Goal: Information Seeking & Learning: Learn about a topic

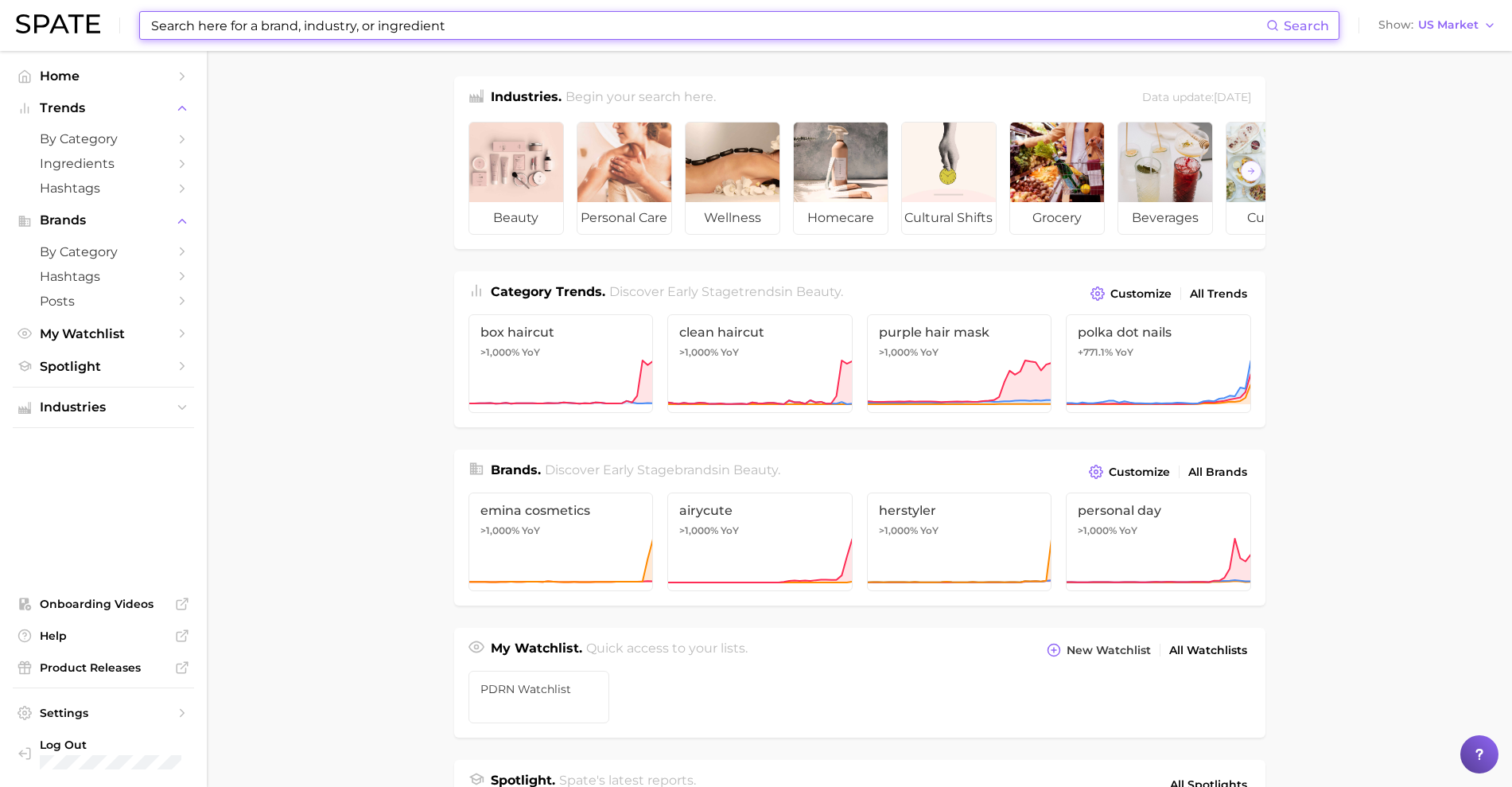
click at [347, 32] on input at bounding box center [707, 25] width 1116 height 27
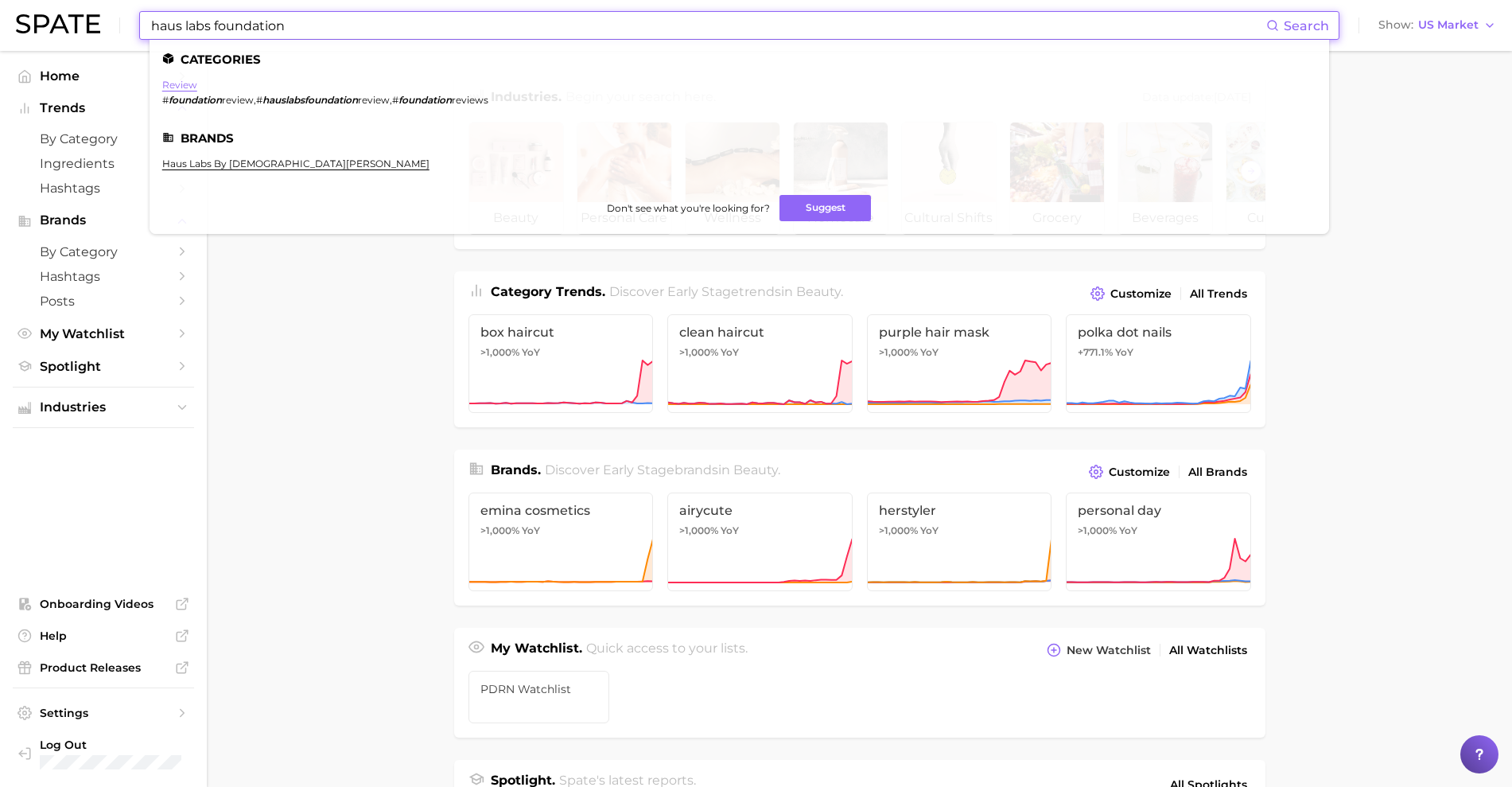
type input "haus labs foundation"
click at [169, 80] on link "review" at bounding box center [180, 85] width 35 height 12
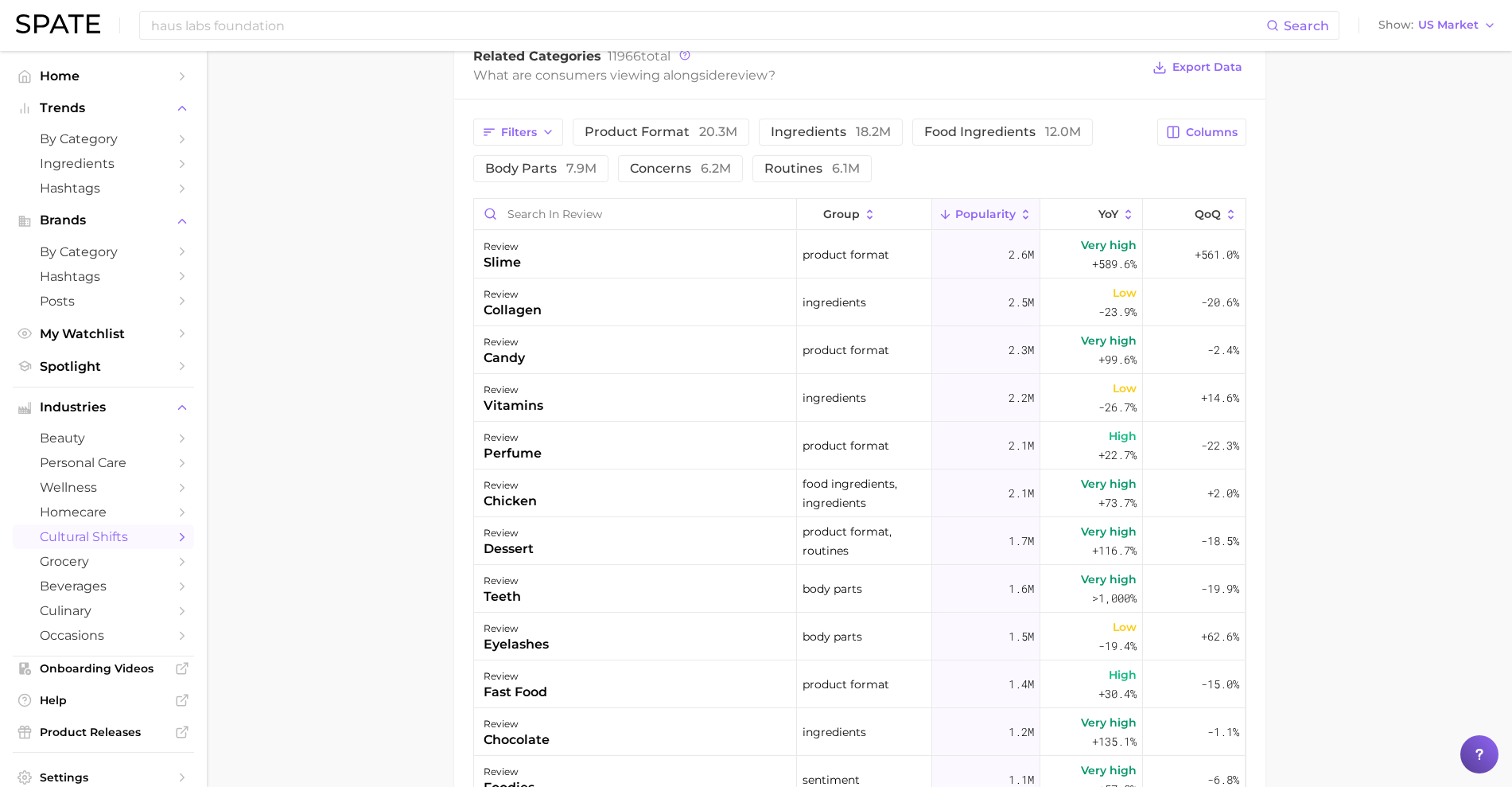
scroll to position [994, 0]
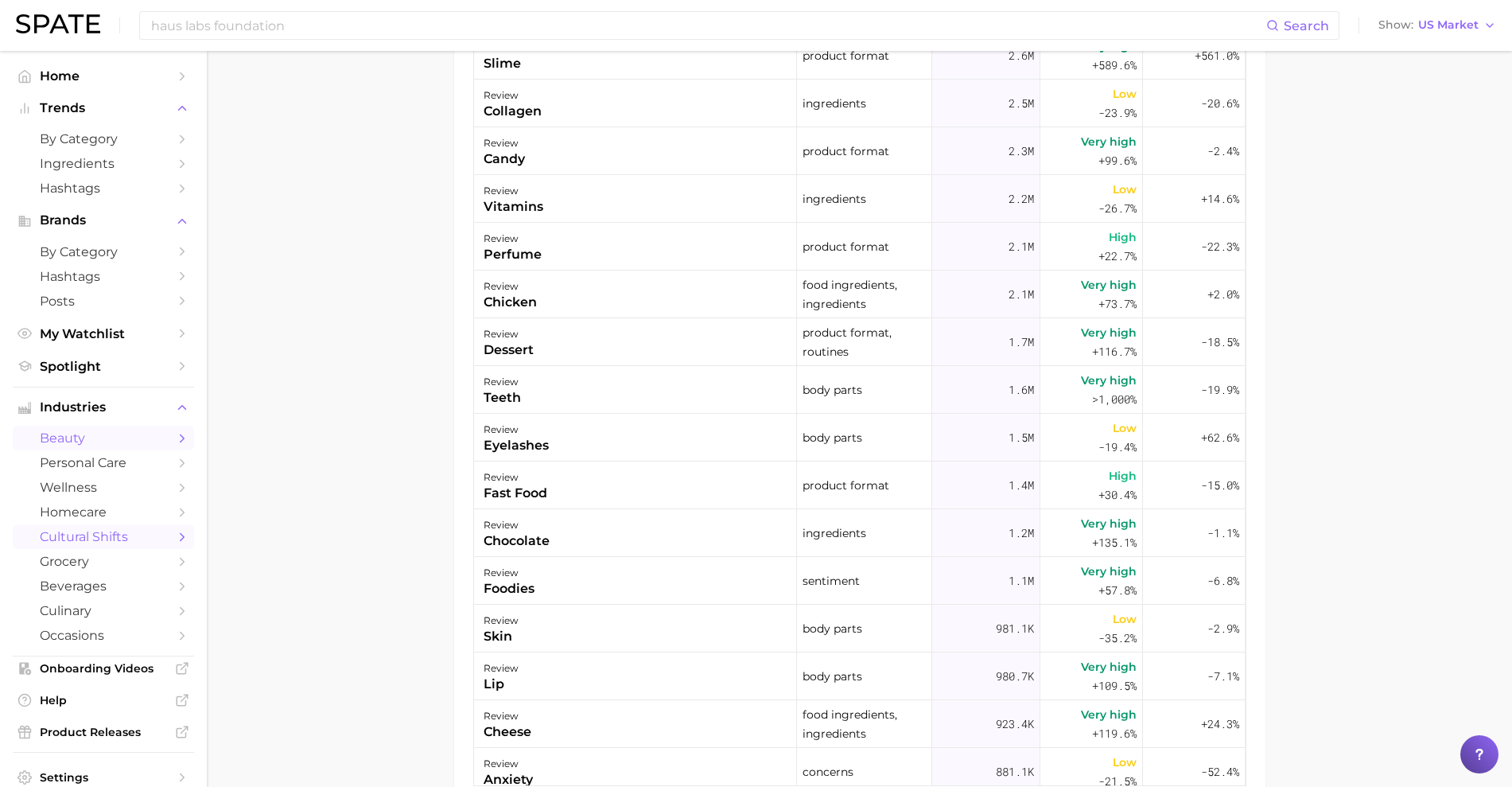
click at [98, 431] on span "beauty" at bounding box center [103, 437] width 128 height 15
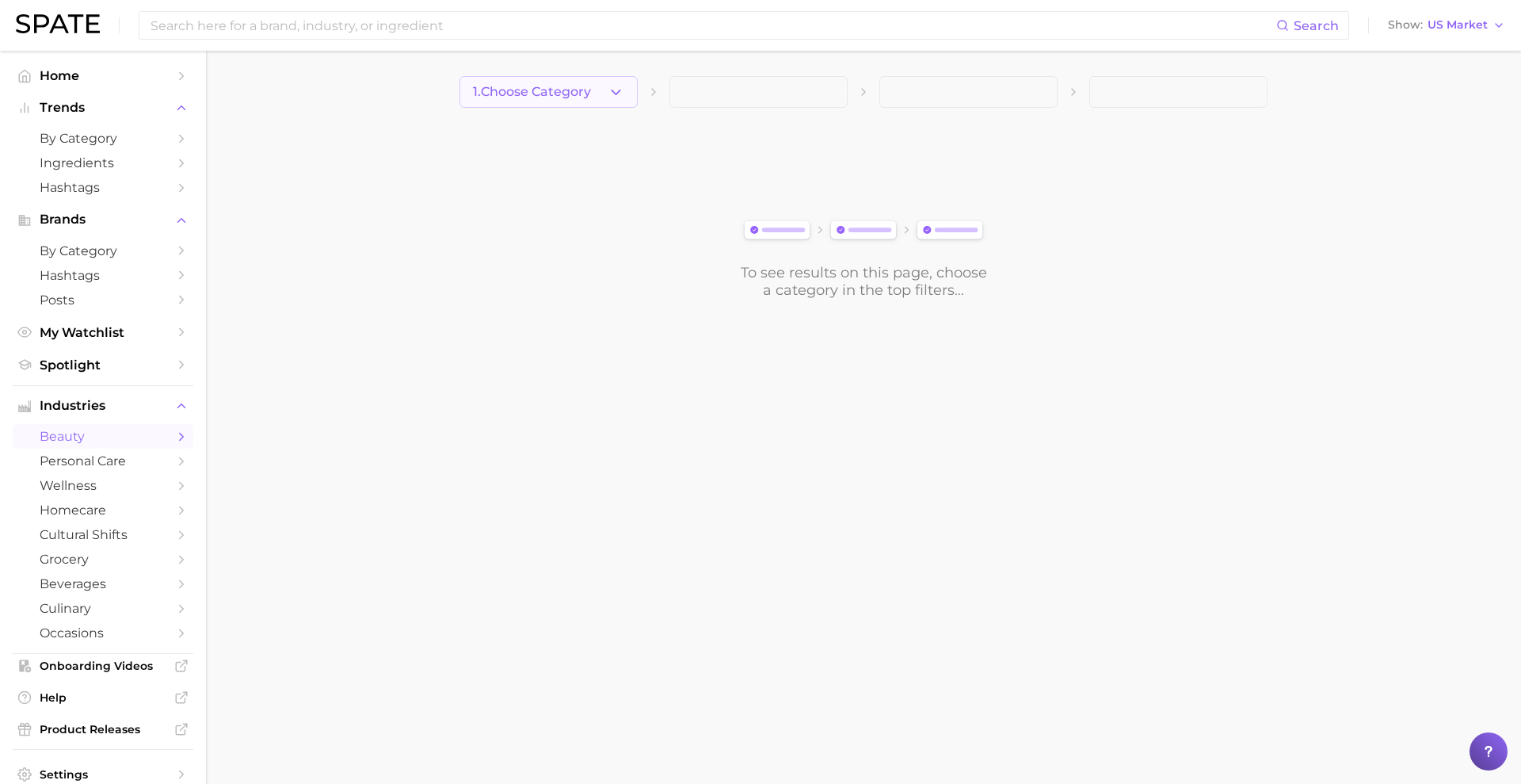
click at [525, 100] on button "1. Choose Category" at bounding box center [548, 92] width 178 height 32
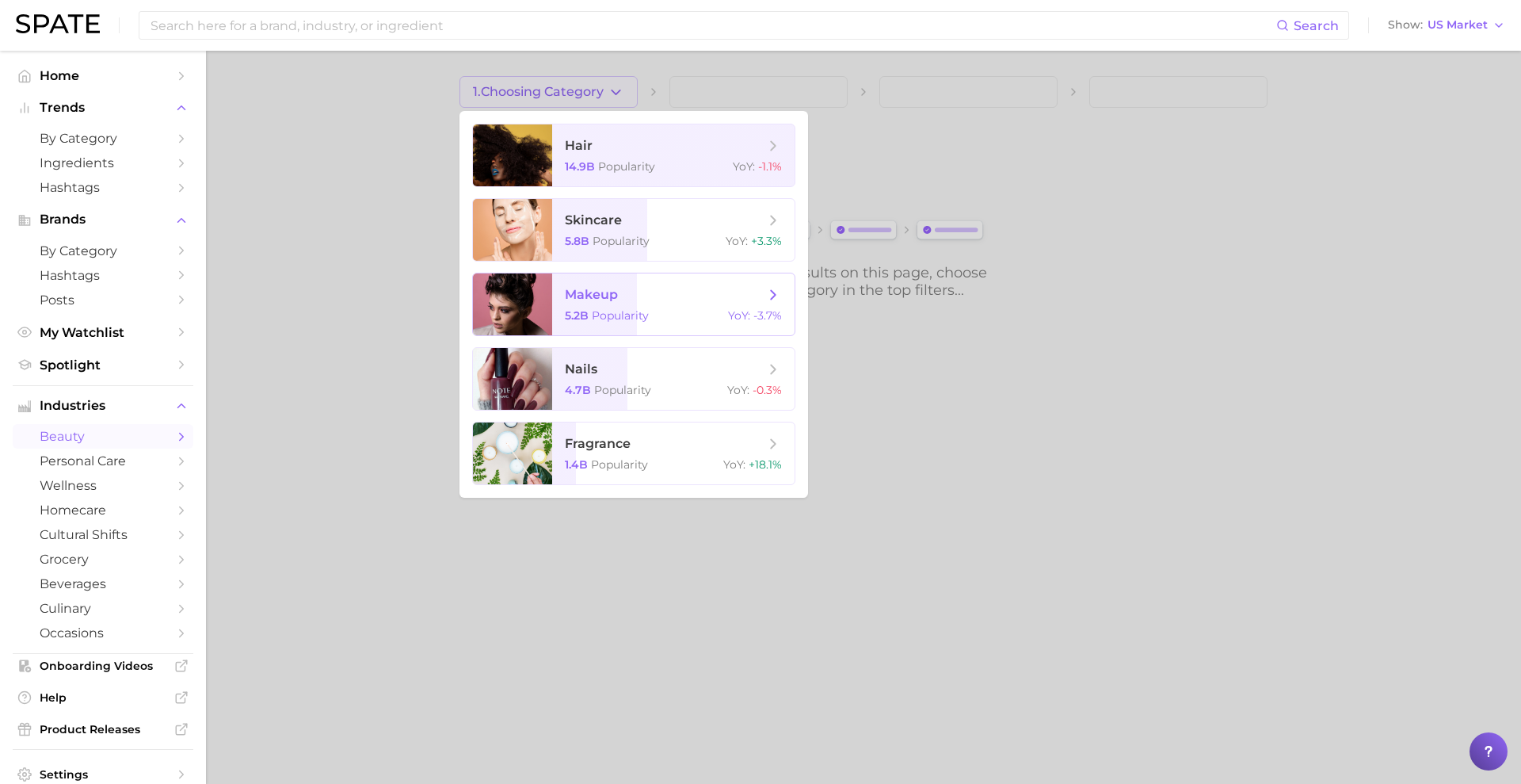
click at [583, 295] on span "makeup" at bounding box center [592, 294] width 53 height 15
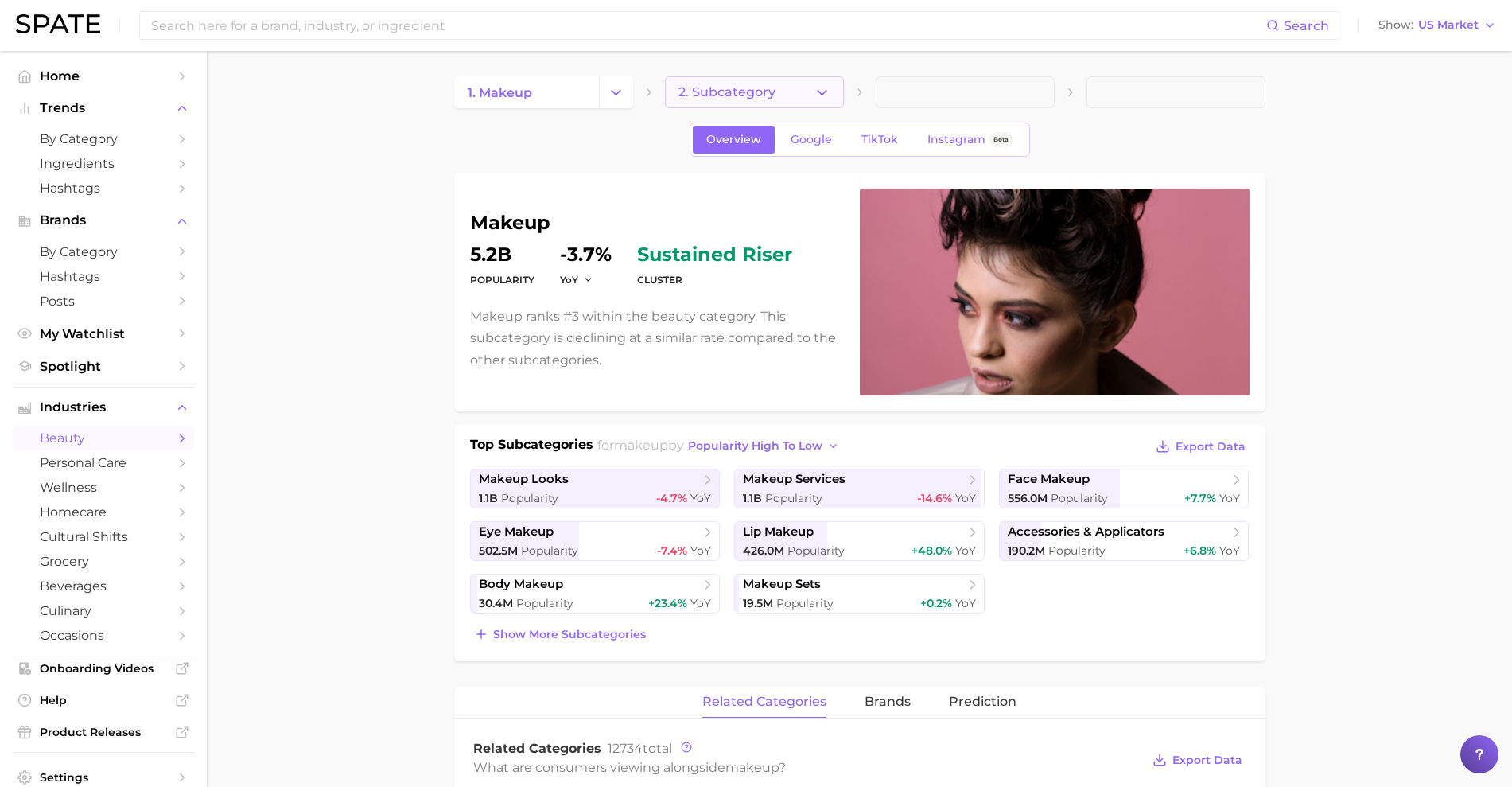
click at [817, 101] on button "2. Subcategory" at bounding box center [754, 92] width 179 height 32
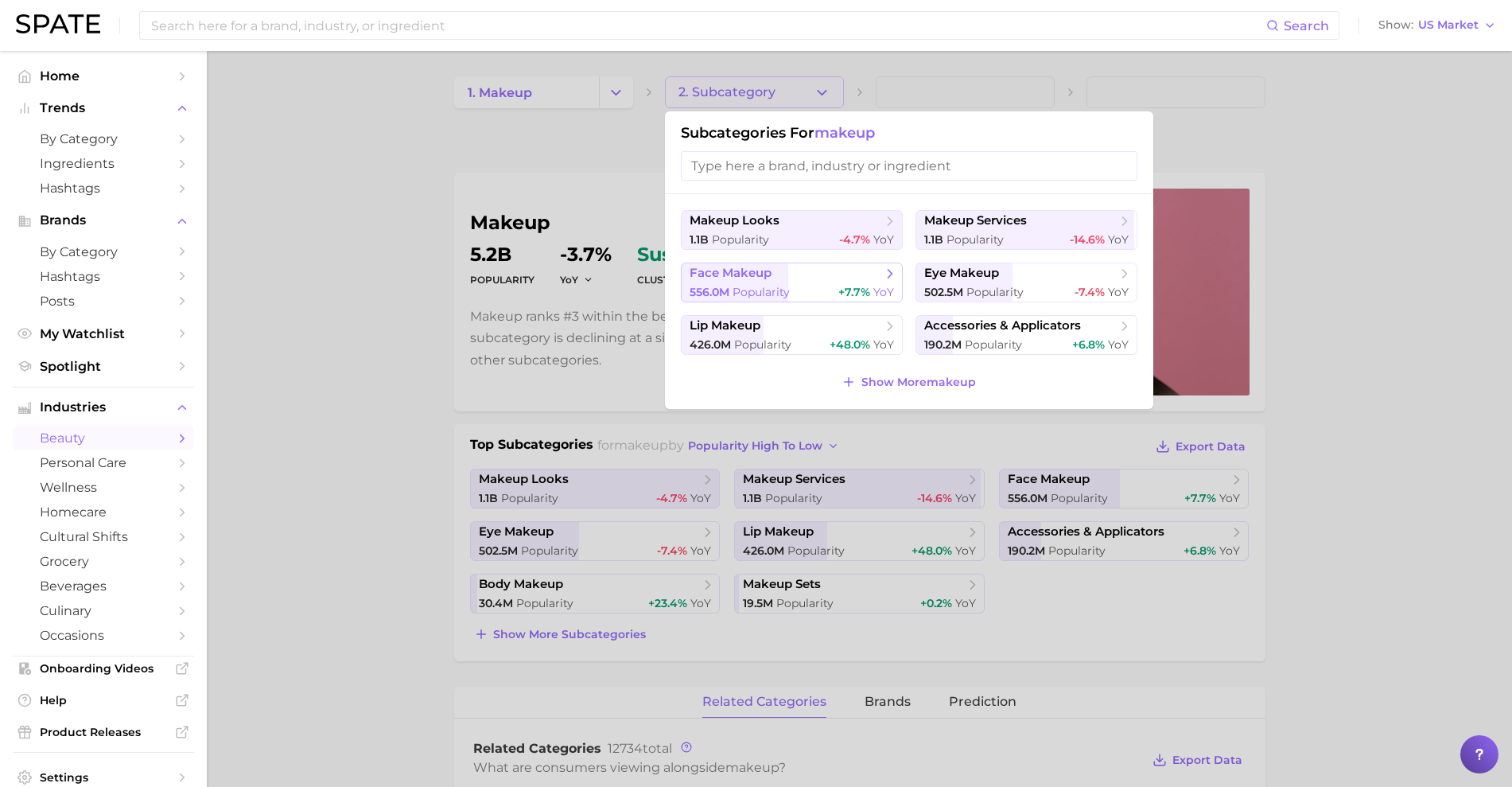
click at [799, 272] on span "face makeup" at bounding box center [786, 274] width 193 height 16
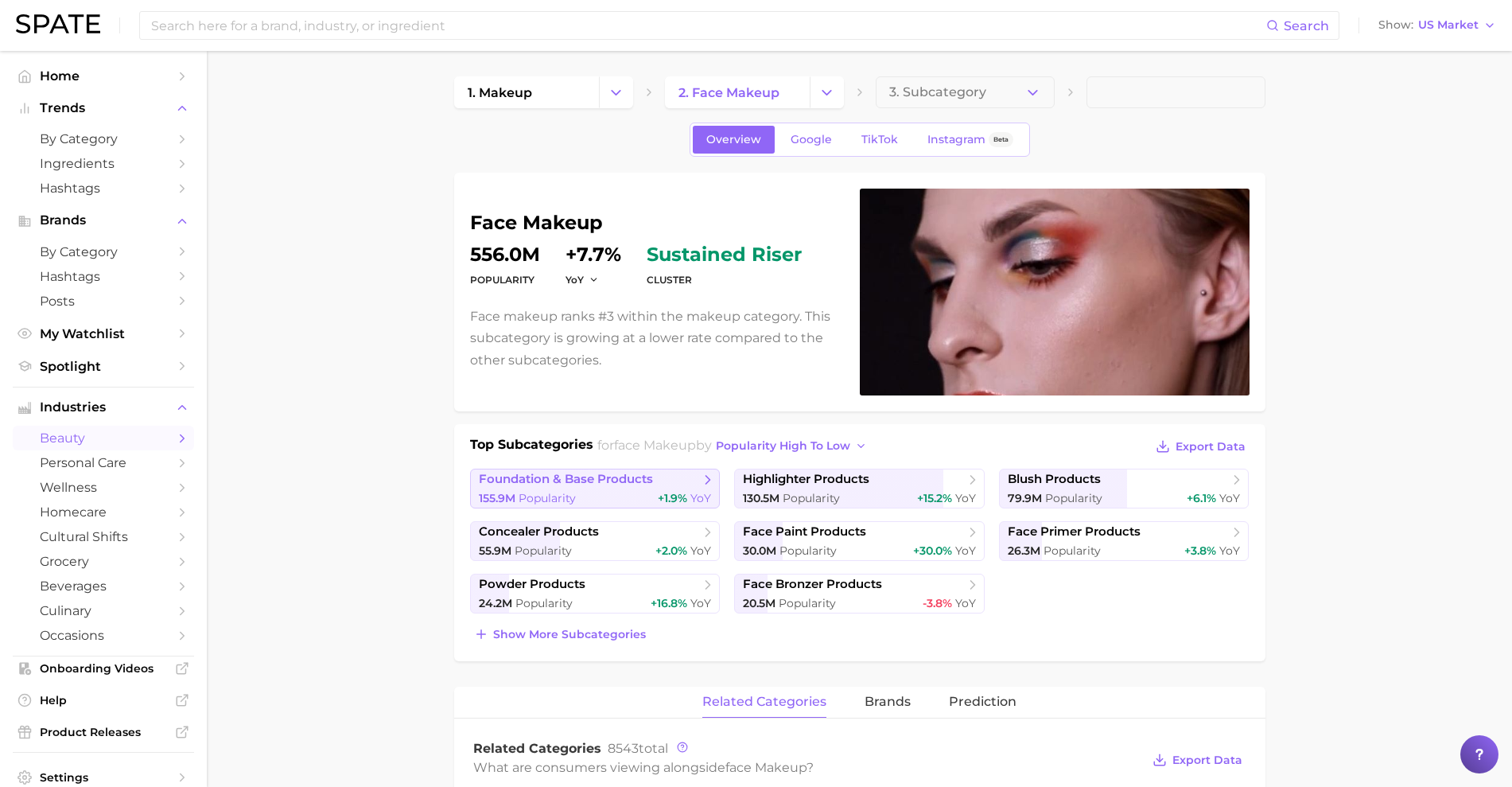
click at [629, 472] on span "foundation & base products" at bounding box center [566, 479] width 174 height 15
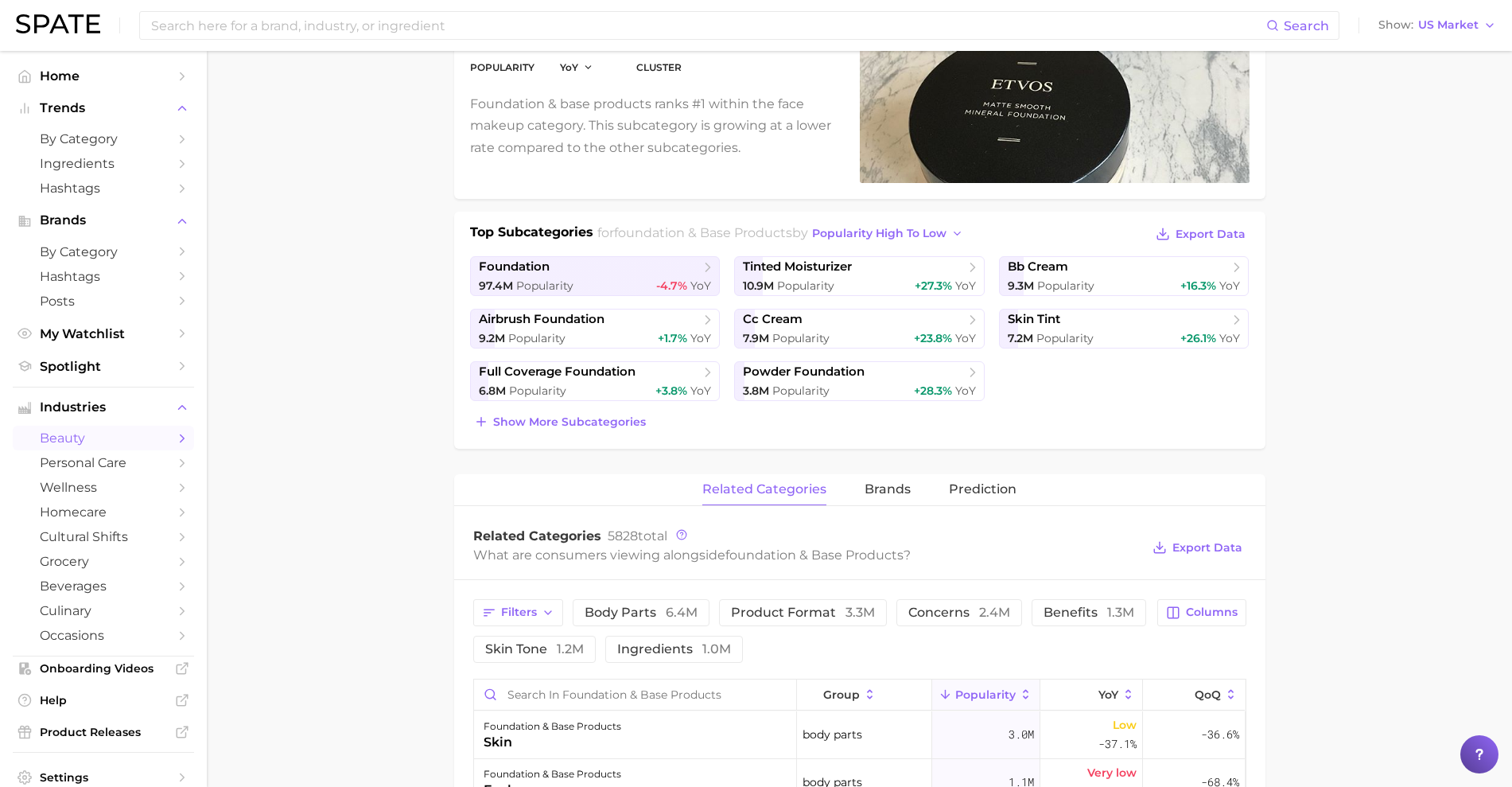
scroll to position [199, 0]
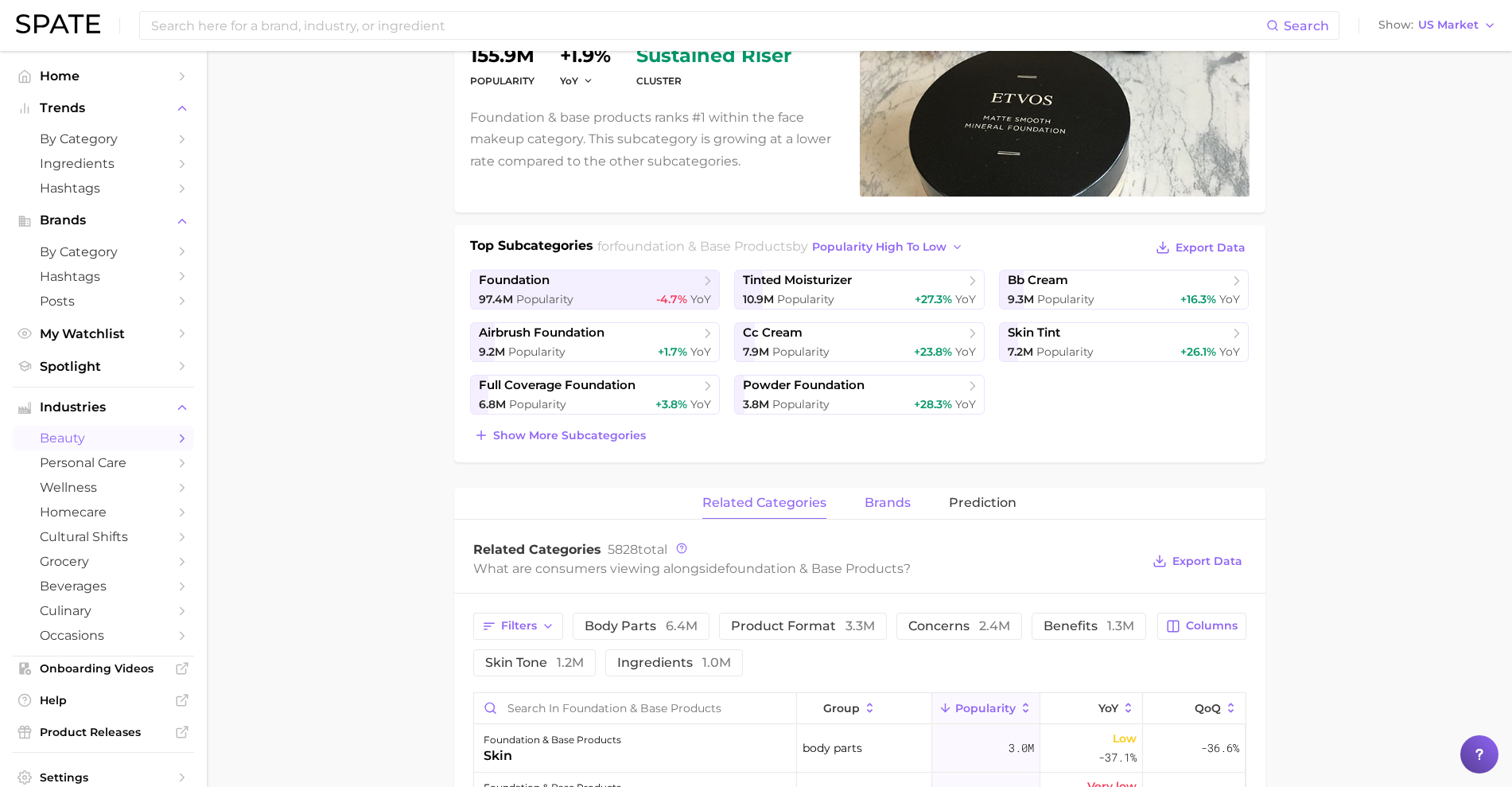
click at [868, 502] on span "brands" at bounding box center [887, 502] width 46 height 15
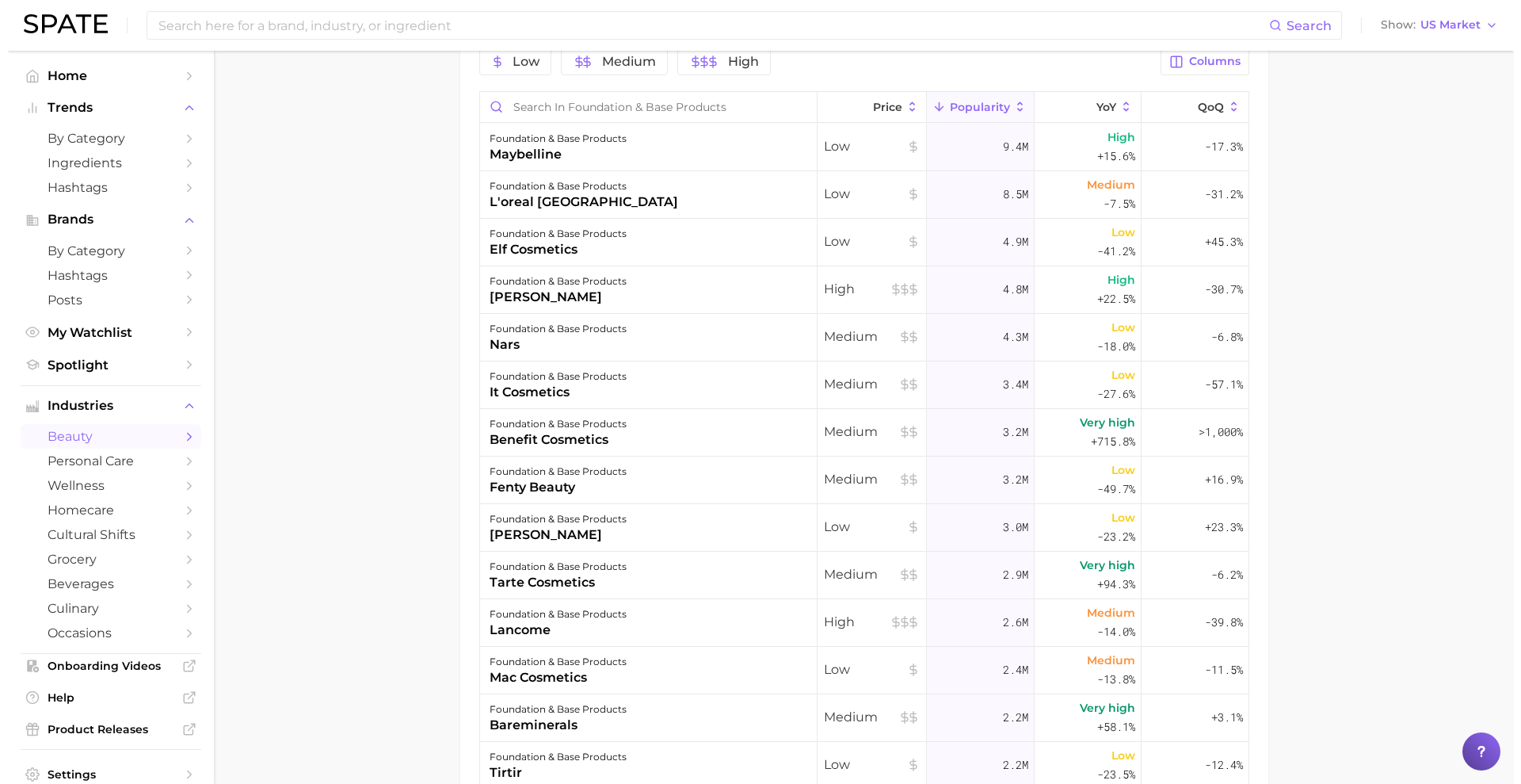
scroll to position [792, 0]
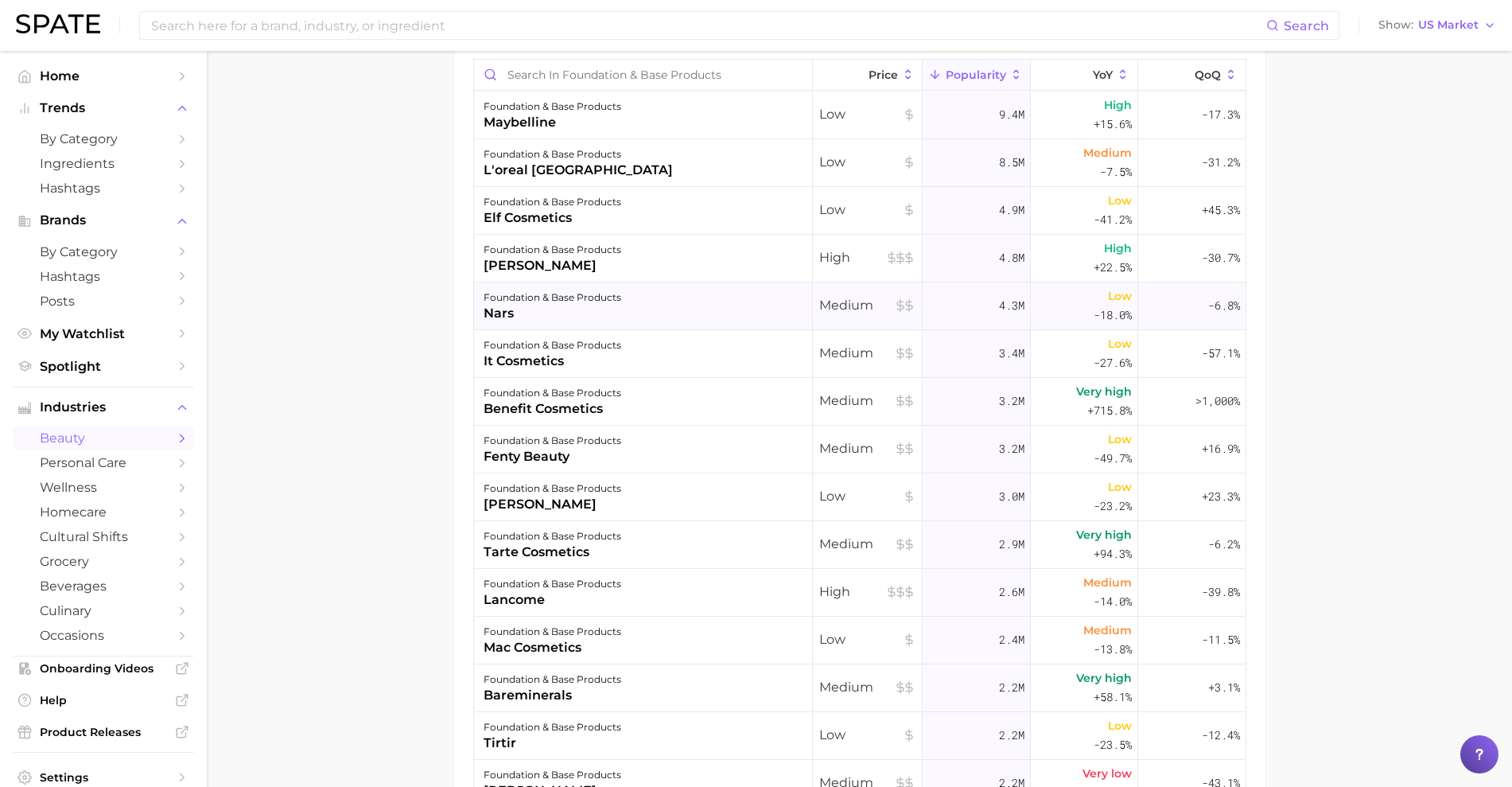
click at [708, 314] on div "foundation & base products nars" at bounding box center [643, 306] width 339 height 48
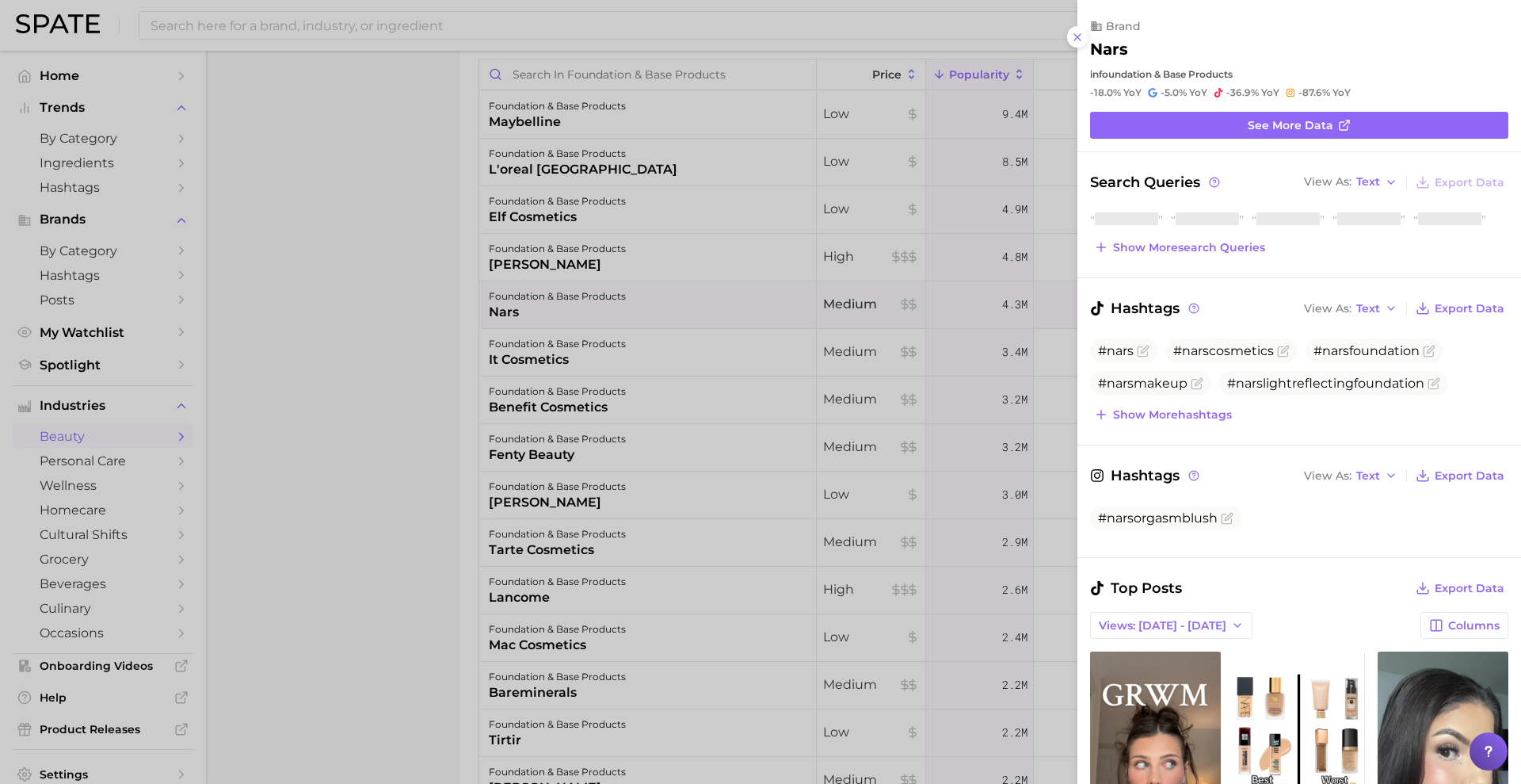
scroll to position [0, 0]
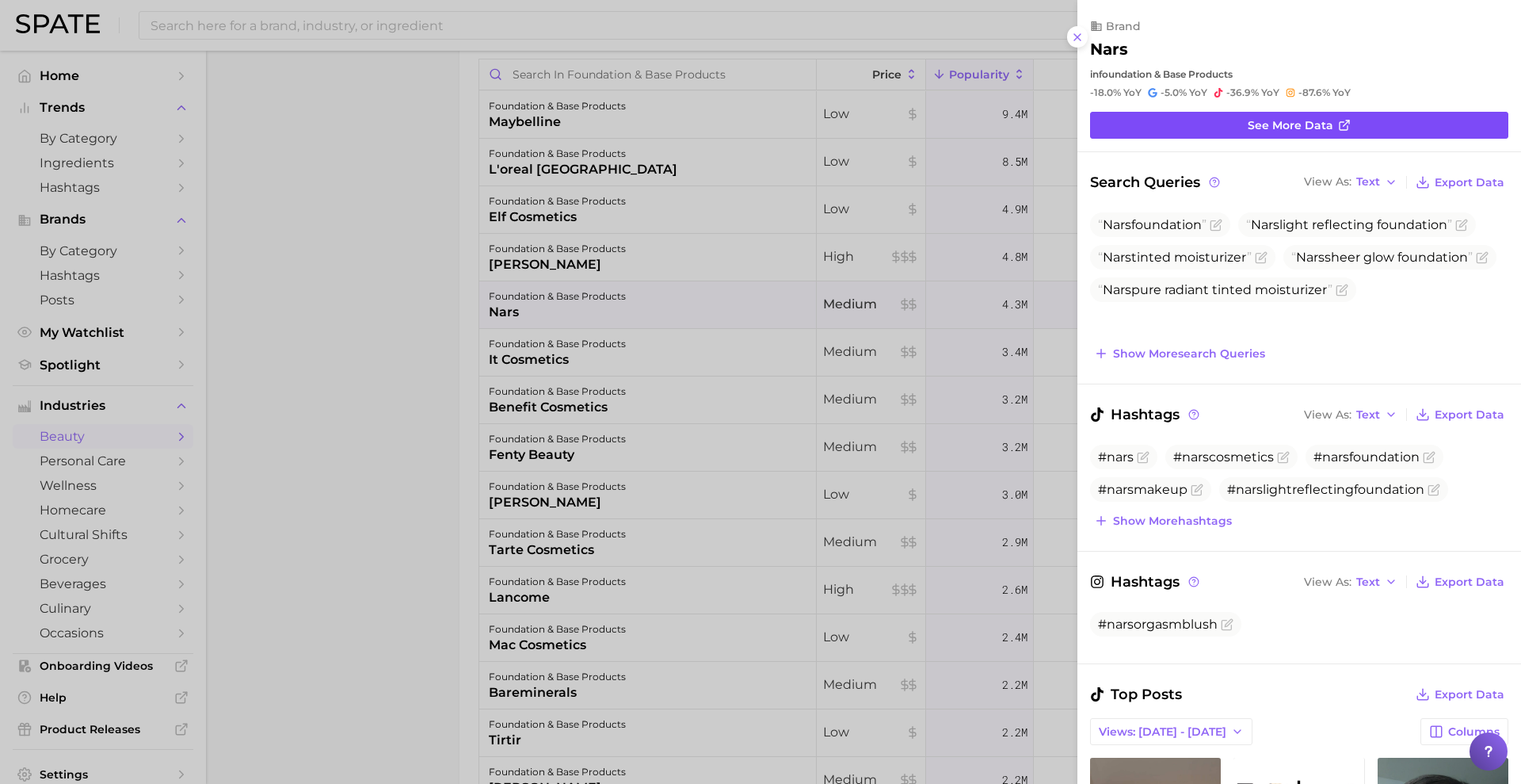
click at [1135, 131] on link "See more data" at bounding box center [1299, 125] width 419 height 27
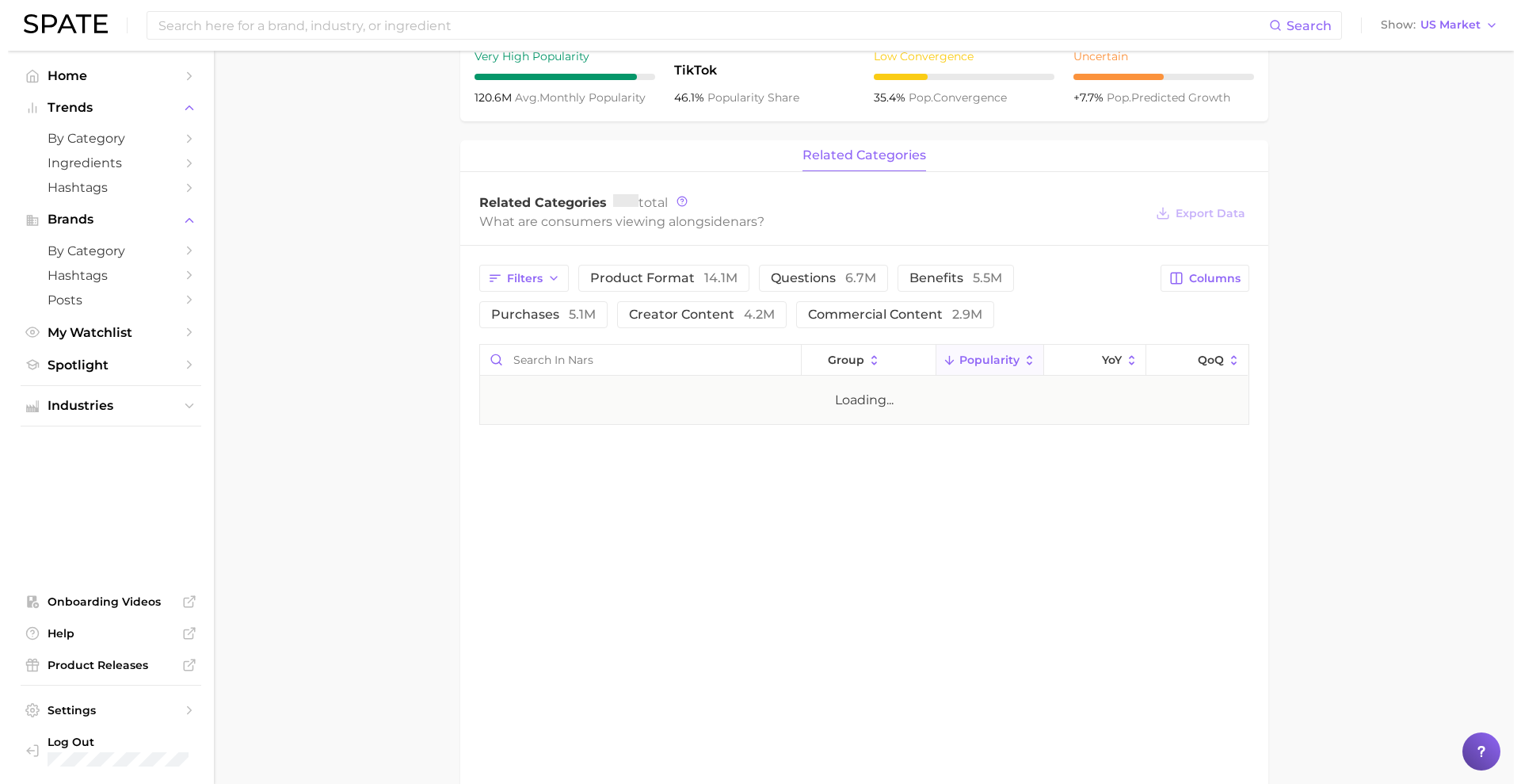
scroll to position [594, 0]
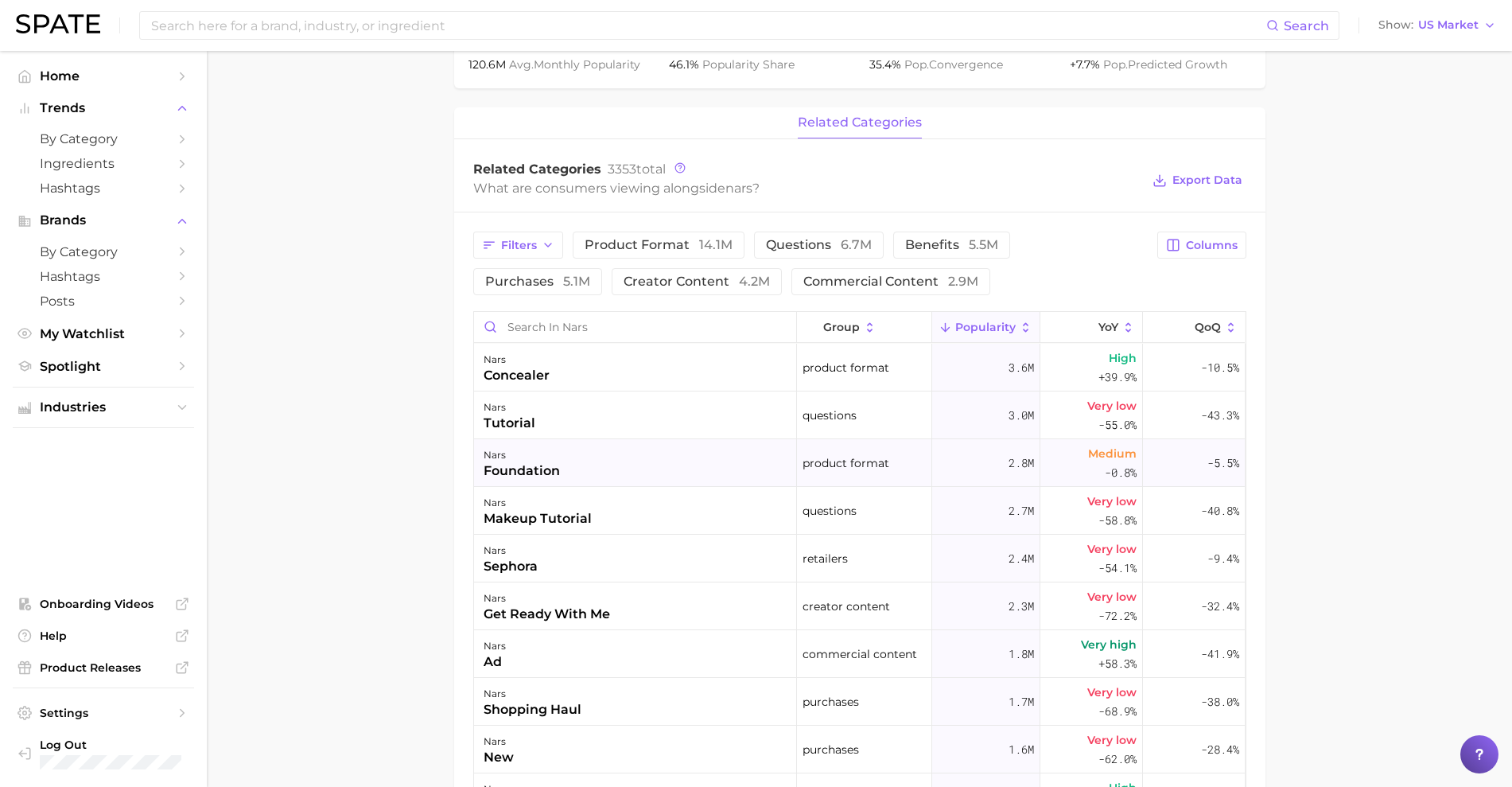
click at [739, 465] on div "nars foundation" at bounding box center [635, 463] width 323 height 48
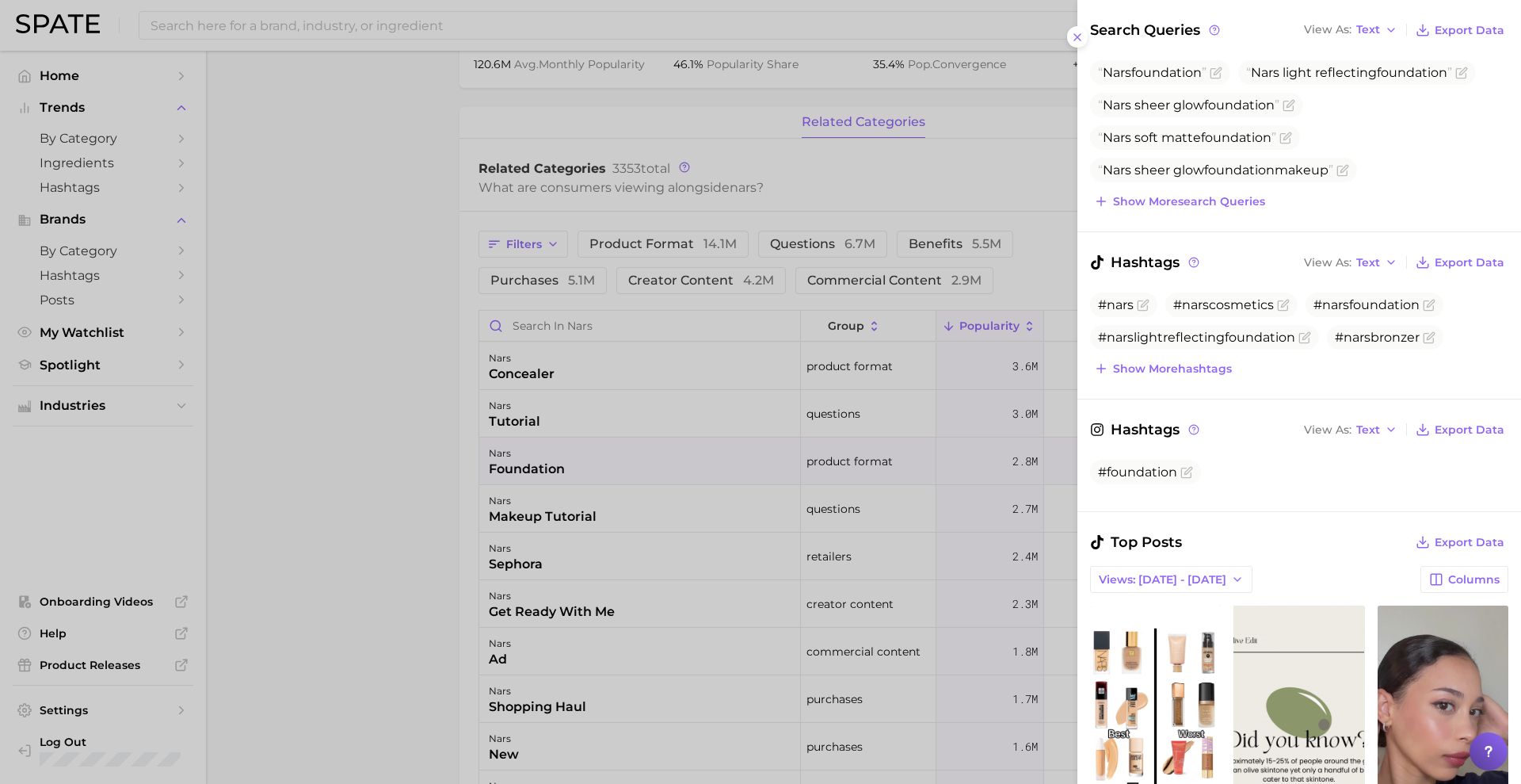
scroll to position [0, 0]
